Goal: Use online tool/utility: Utilize a website feature to perform a specific function

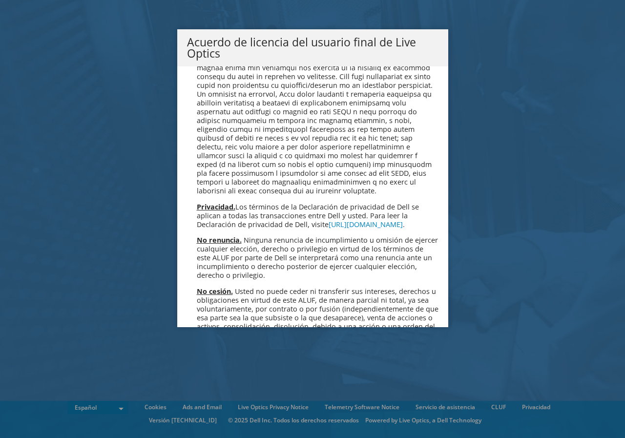
scroll to position [4140, 0]
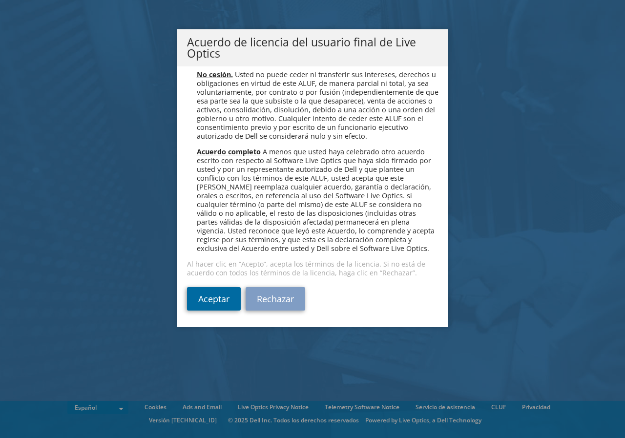
click at [221, 295] on link "Aceptar" at bounding box center [214, 298] width 54 height 23
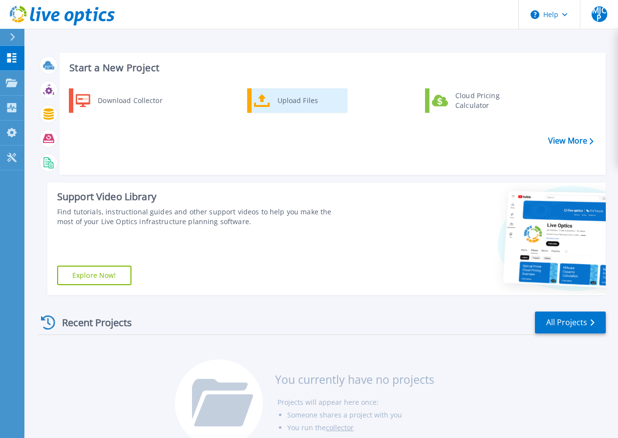
click at [267, 99] on icon at bounding box center [262, 101] width 16 height 14
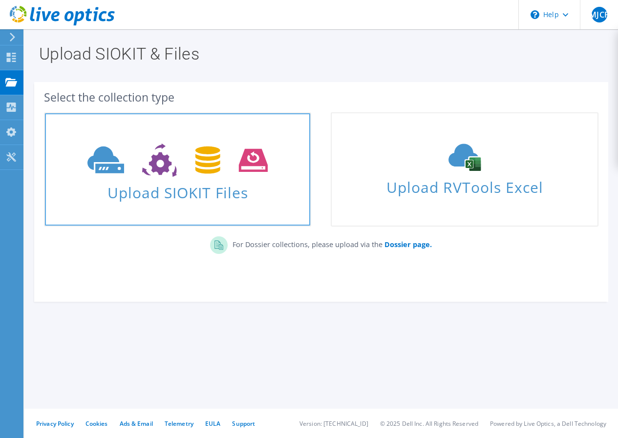
click at [194, 197] on span "Upload SIOKIT Files" at bounding box center [177, 189] width 265 height 21
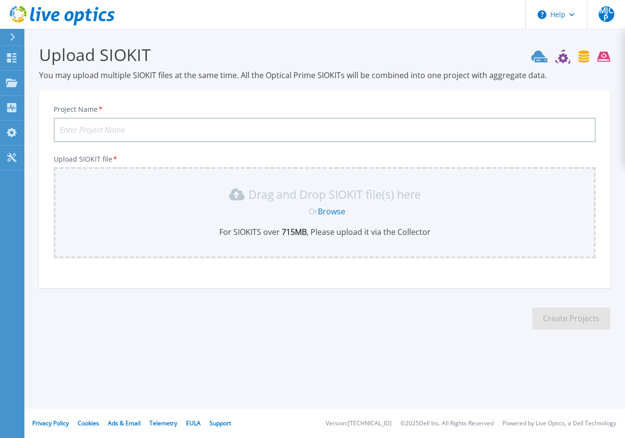
click at [125, 127] on input "Project Name *" at bounding box center [325, 130] width 542 height 24
type input "UCM"
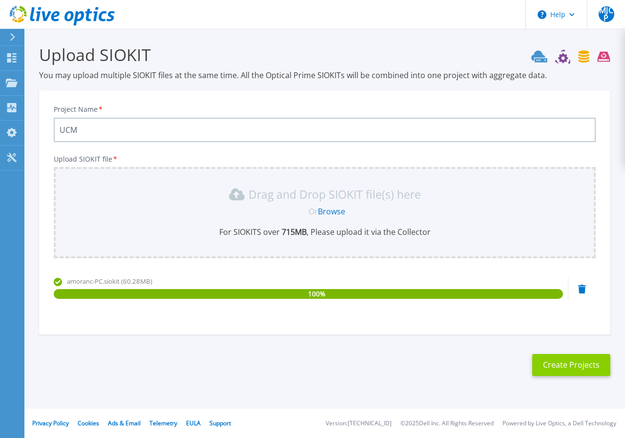
click at [578, 365] on button "Create Projects" at bounding box center [571, 365] width 78 height 22
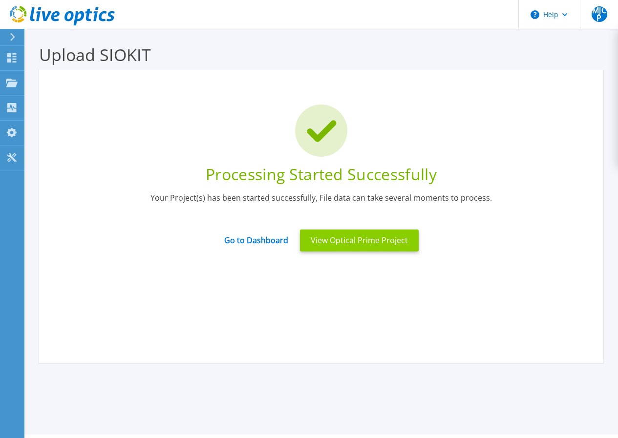
click at [331, 241] on button "View Optical Prime Project" at bounding box center [359, 240] width 119 height 22
